Goal: Transaction & Acquisition: Purchase product/service

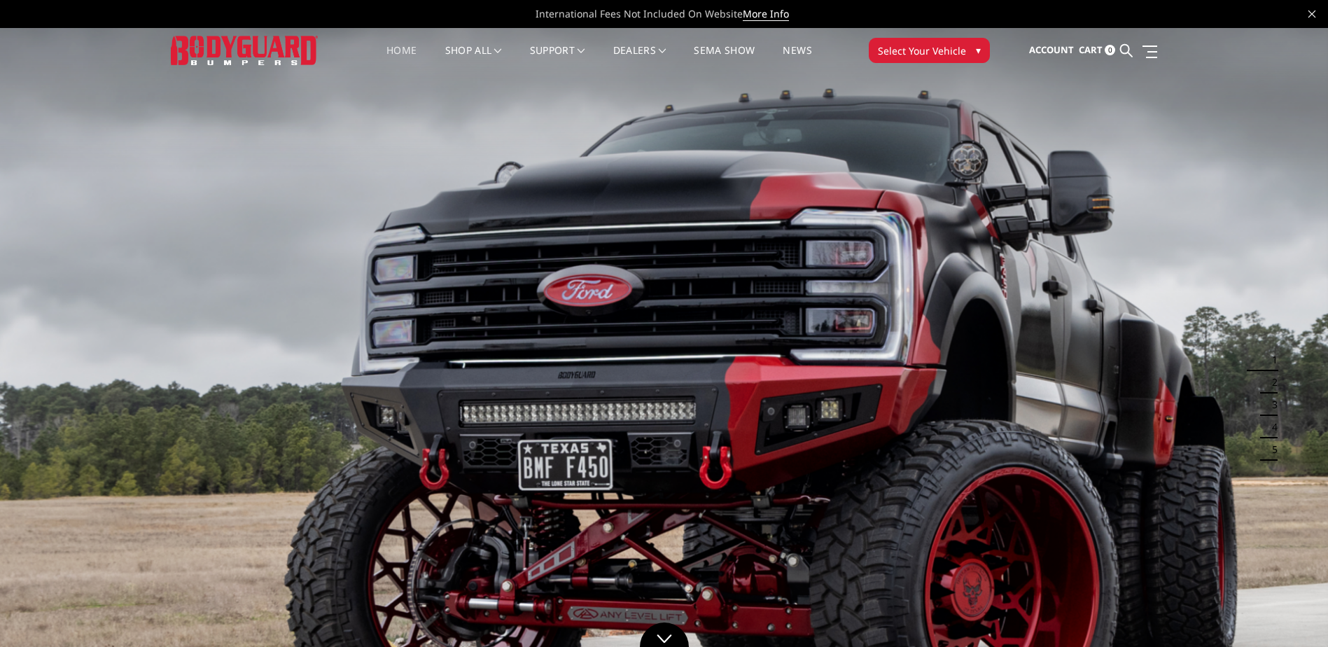
click at [919, 57] on span "Select Your Vehicle" at bounding box center [922, 50] width 88 height 15
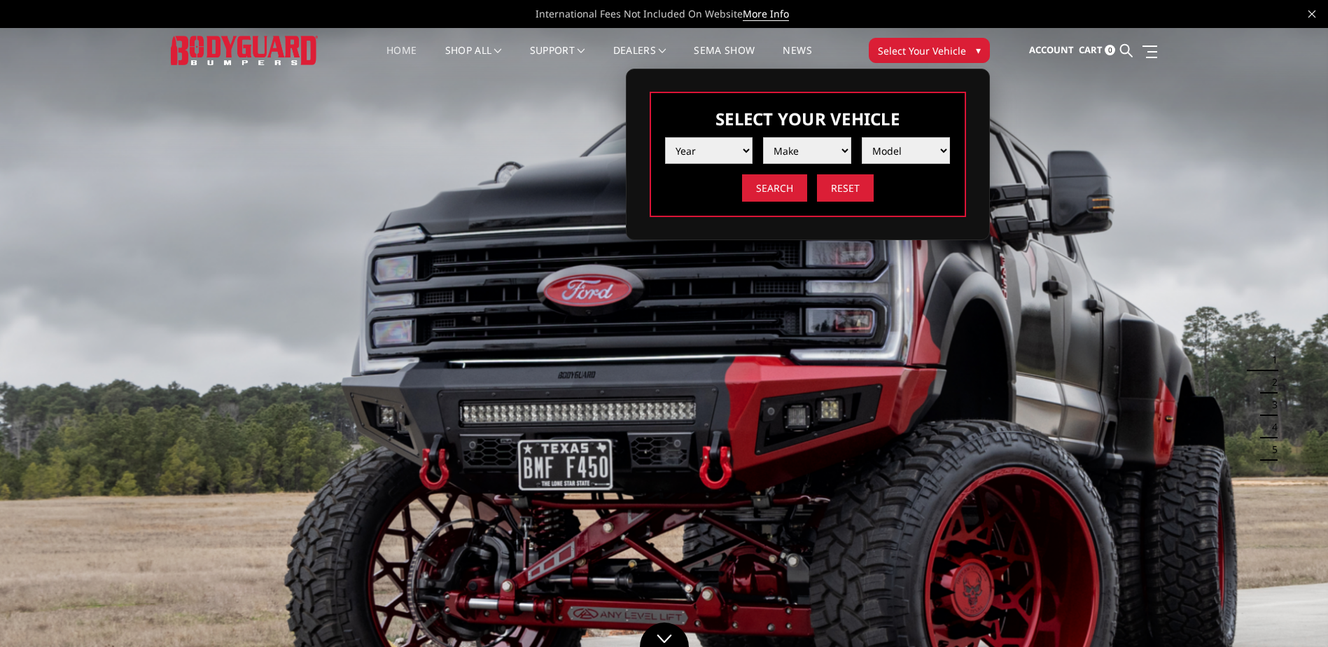
click at [742, 151] on select "Year [DATE] 2024 2023 2022 2021 2020 2019 2018 2017 2016 2015 2014 2013 2012 20…" at bounding box center [709, 150] width 88 height 27
click at [665, 137] on select "Year [DATE] 2024 2023 2022 2021 2020 2019 2018 2017 2016 2015 2014 2013 2012 20…" at bounding box center [709, 150] width 88 height 27
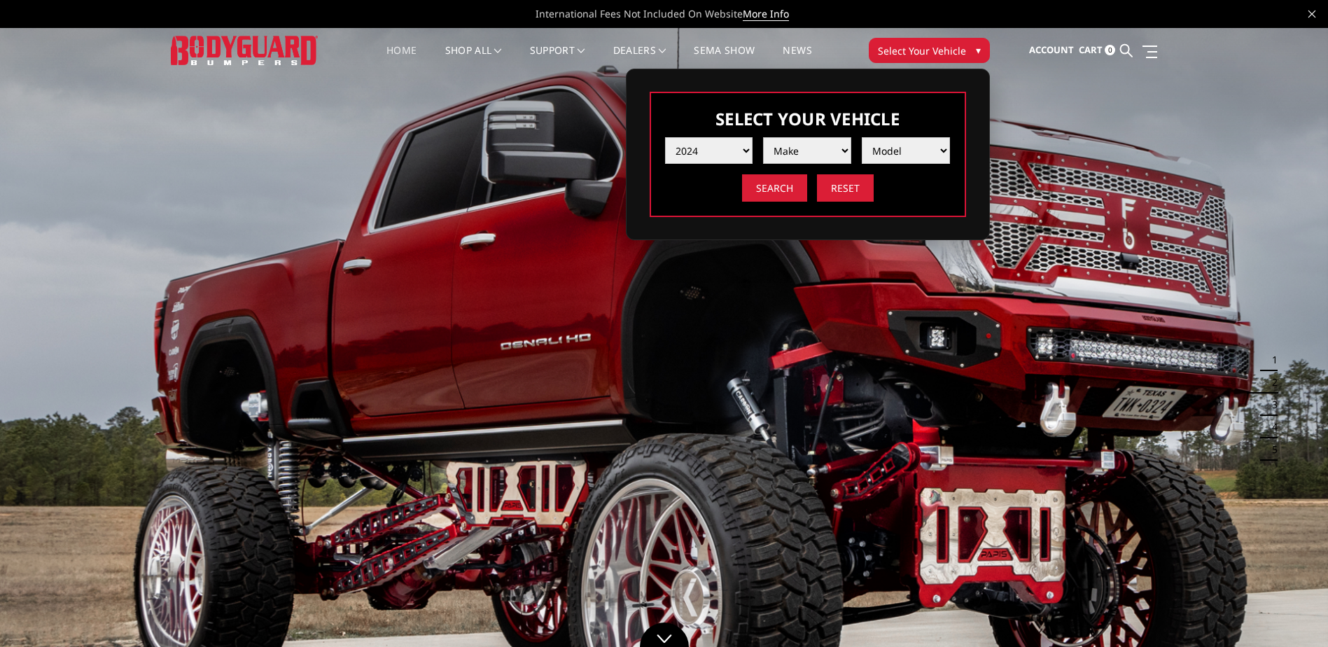
click at [821, 155] on select "Make Chevrolet Ford GMC Ram Toyota" at bounding box center [807, 150] width 88 height 27
click at [740, 153] on select "Year [DATE] 2024 2023 2022 2021 2020 2019 2018 2017 2016 2015 2014 2013 2012 20…" at bounding box center [709, 150] width 88 height 27
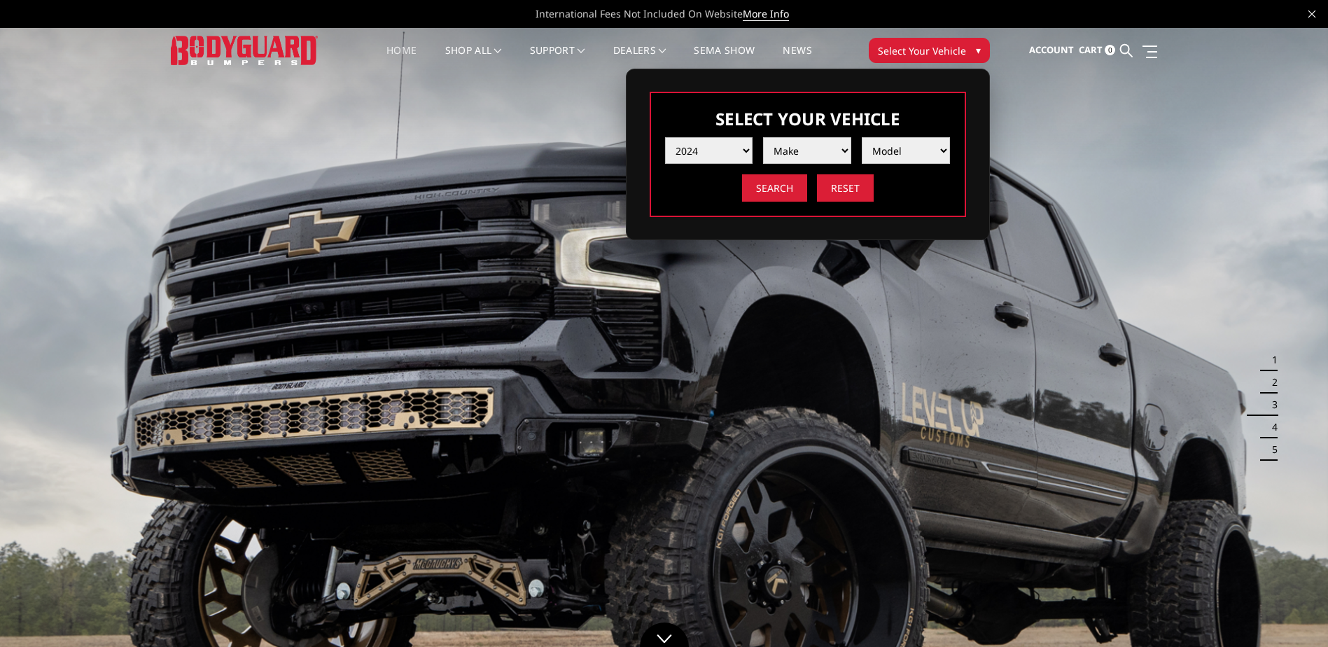
select select "yr_2023"
click at [665, 137] on select "Year [DATE] 2024 2023 2022 2021 2020 2019 2018 2017 2016 2015 2014 2013 2012 20…" at bounding box center [709, 150] width 88 height 27
click at [804, 145] on select "Make Chevrolet Ford GMC Ram Toyota" at bounding box center [807, 150] width 88 height 27
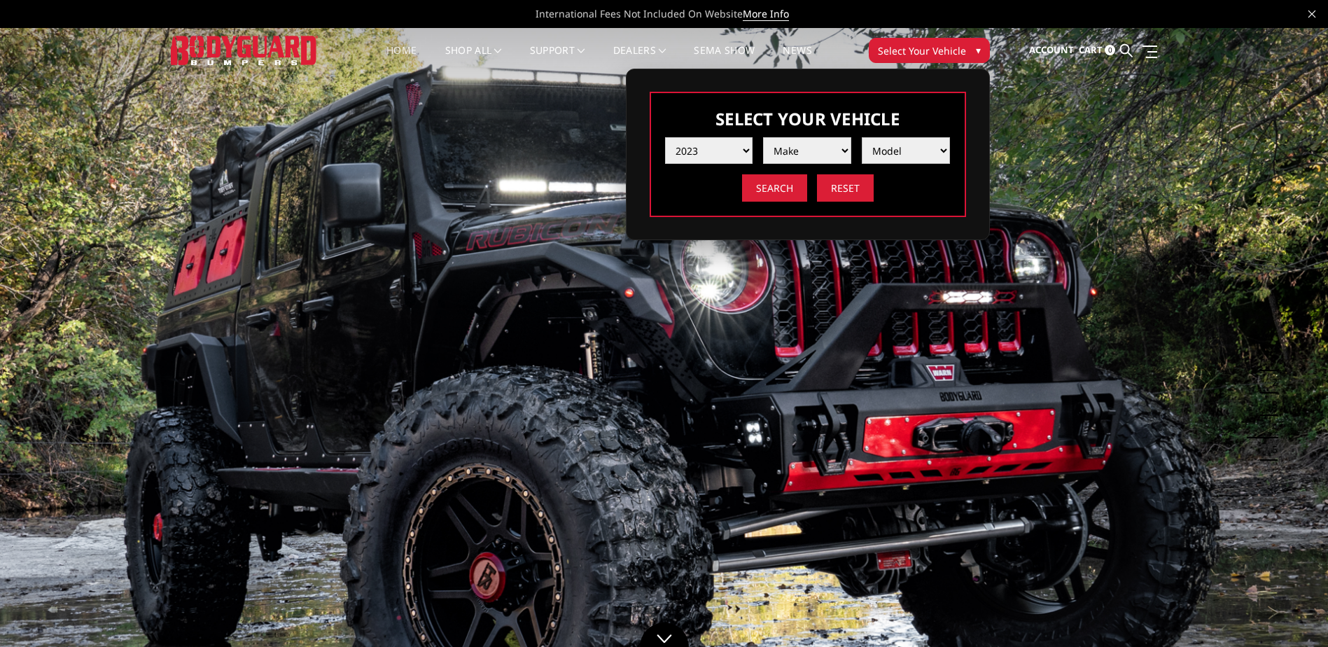
click at [888, 148] on select "Model" at bounding box center [906, 150] width 88 height 27
click at [733, 151] on select "Year [DATE] 2024 2023 2022 2021 2020 2019 2018 2017 2016 2015 2014 2013 2012 20…" at bounding box center [709, 150] width 88 height 27
click at [1218, 188] on img at bounding box center [664, 401] width 1328 height 747
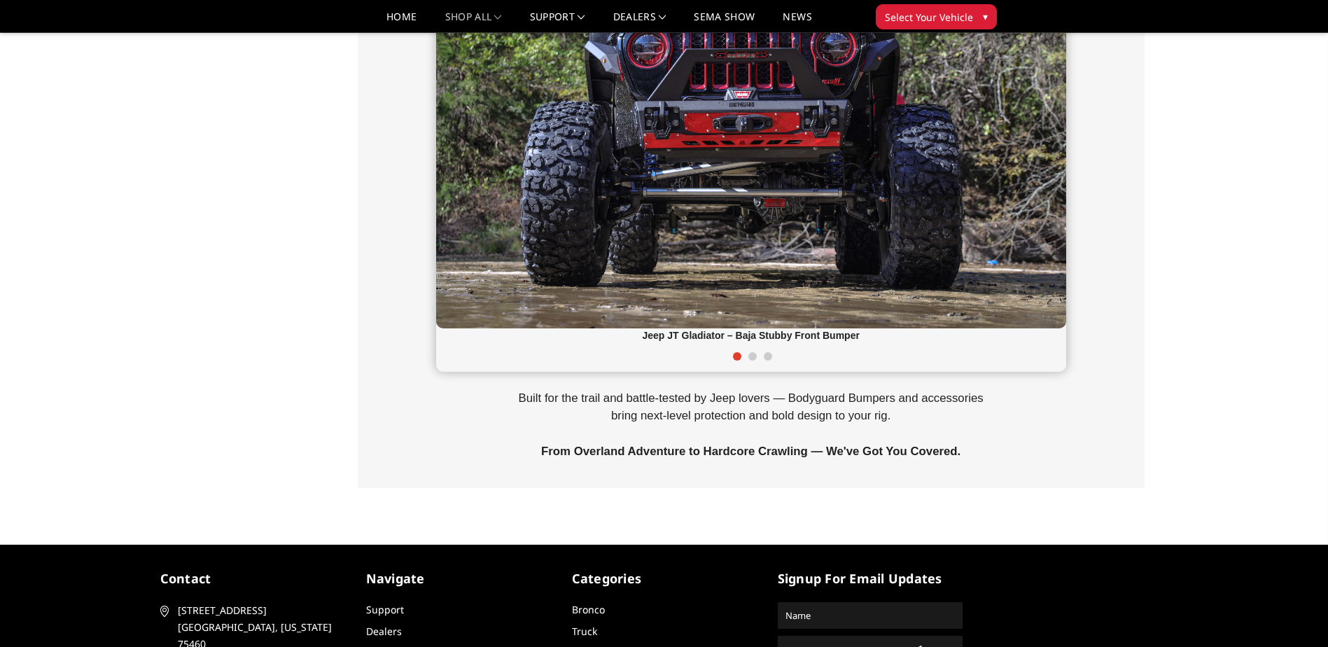
scroll to position [630, 0]
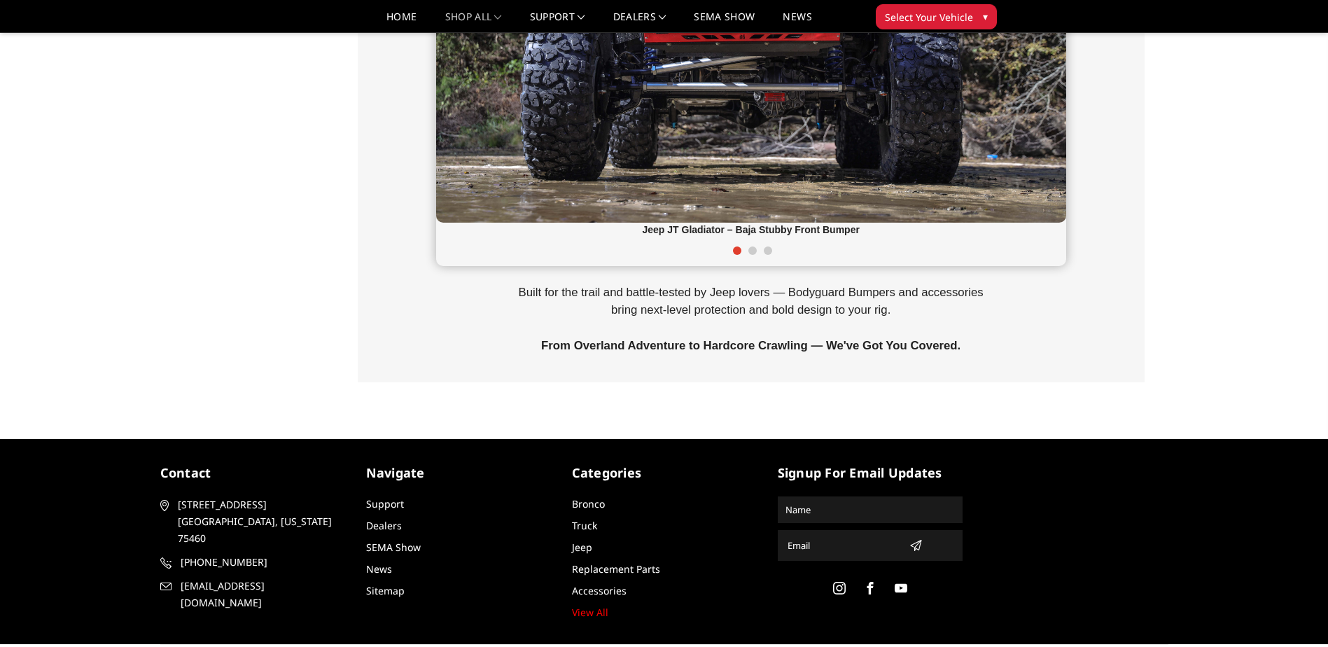
click at [752, 250] on span at bounding box center [752, 250] width 8 height 8
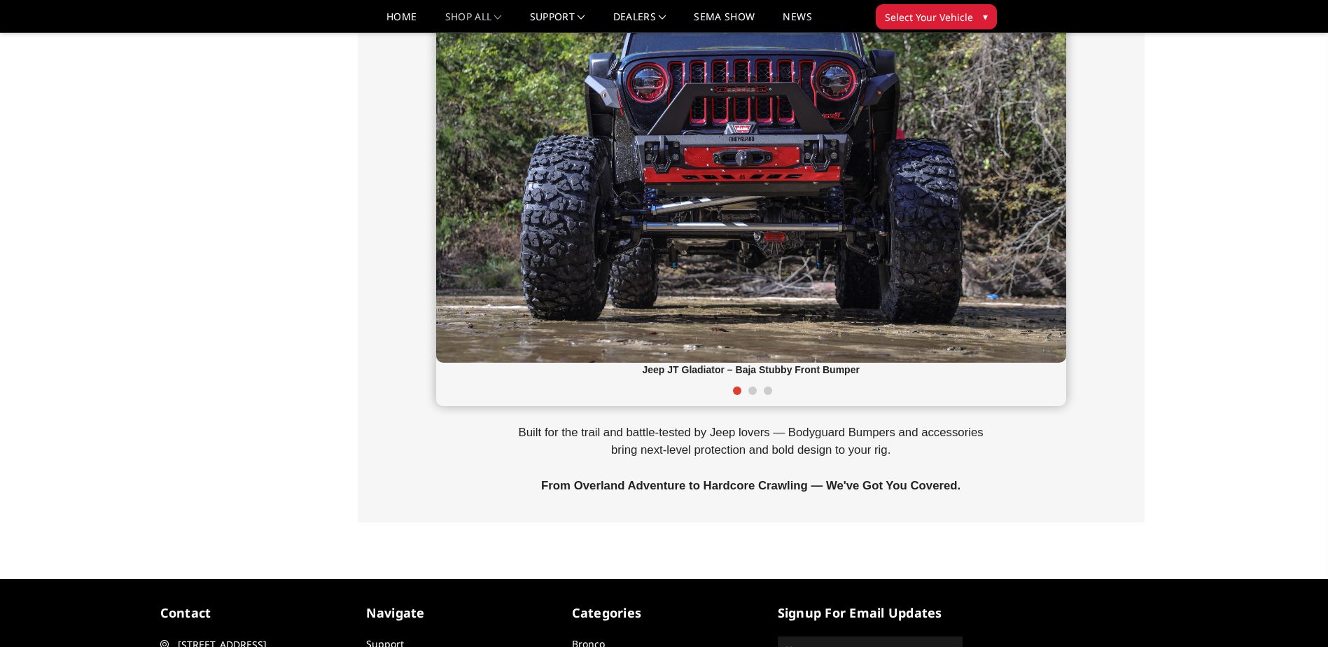
scroll to position [556, 0]
